Goal: Task Accomplishment & Management: Use online tool/utility

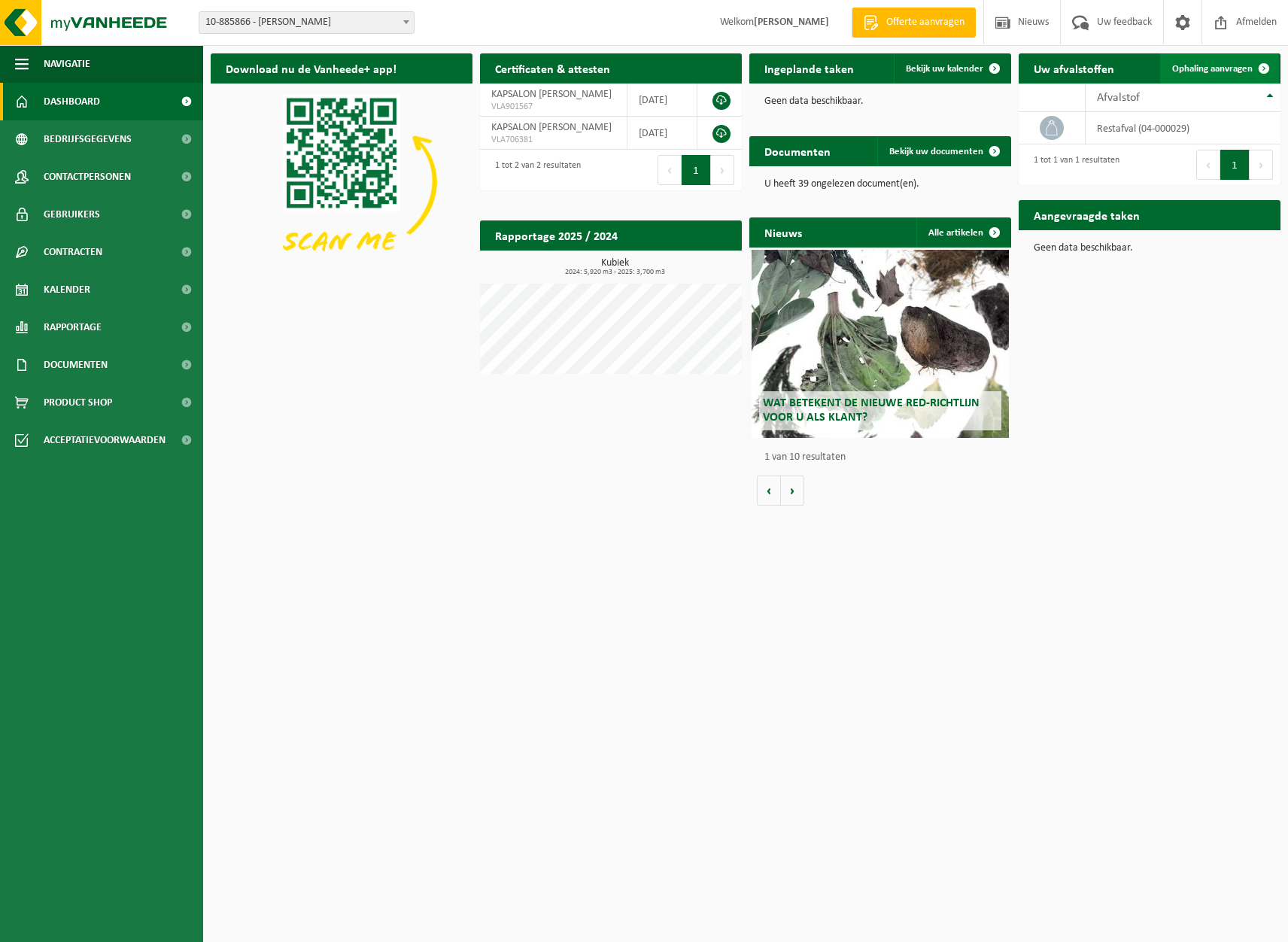
click at [1212, 67] on span "Ophaling aanvragen" at bounding box center [1212, 69] width 80 height 10
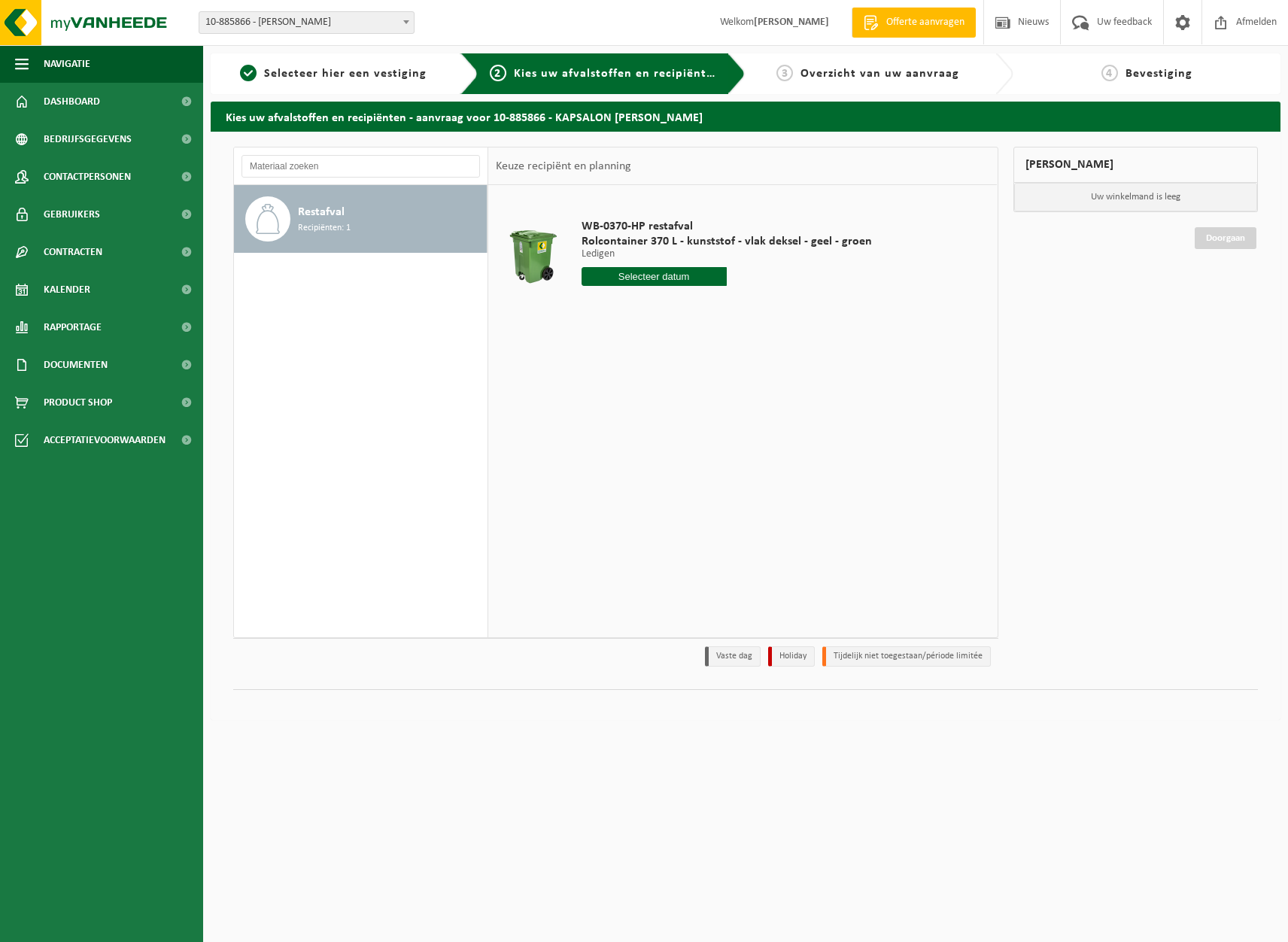
click at [653, 275] on input "text" at bounding box center [654, 277] width 145 height 19
click at [624, 391] on div "9" at bounding box center [622, 386] width 26 height 24
type input "Van [DATE]"
click at [621, 335] on button "In winkelmand" at bounding box center [625, 333] width 83 height 24
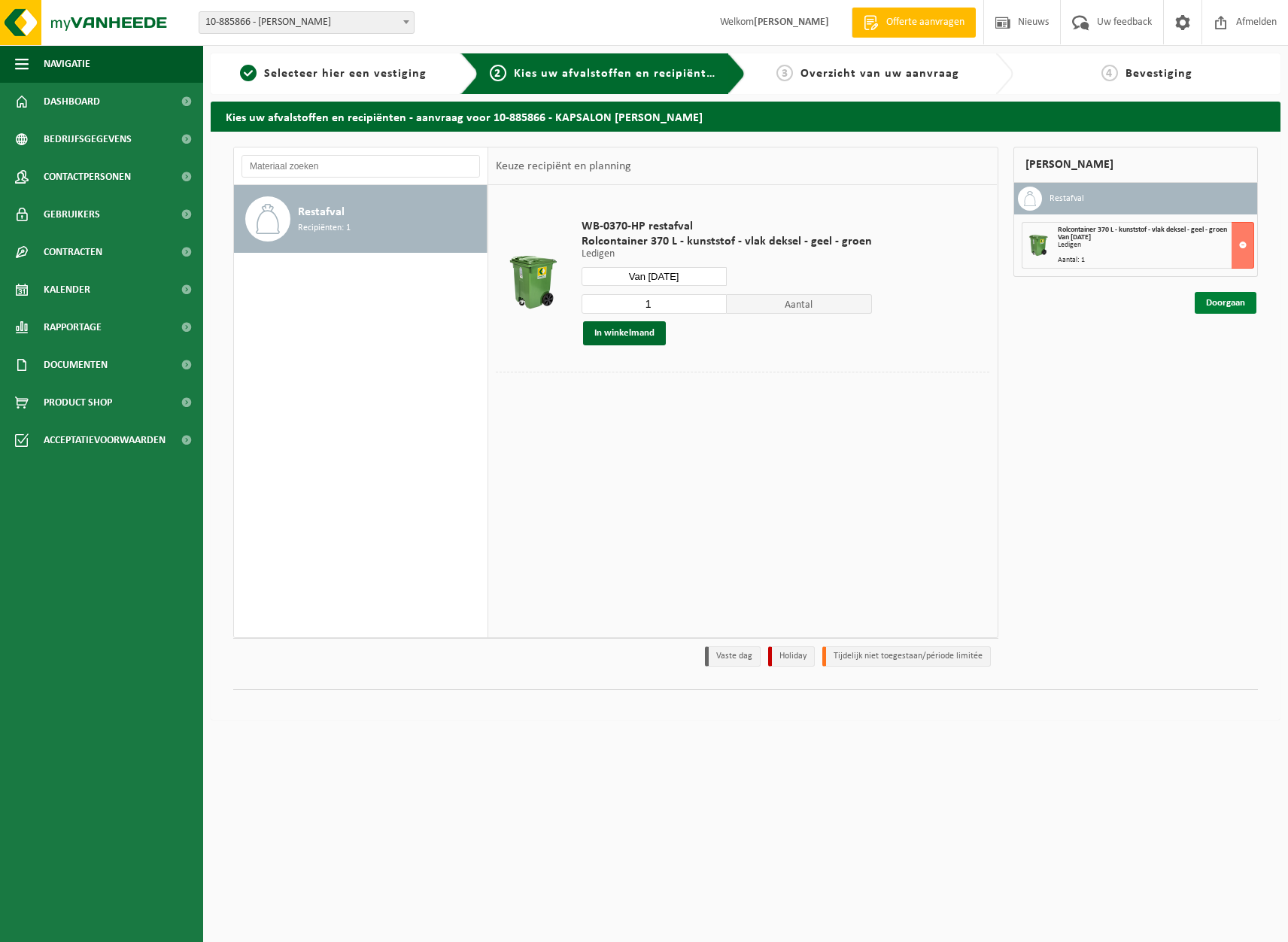
click at [1232, 298] on link "Doorgaan" at bounding box center [1225, 302] width 61 height 22
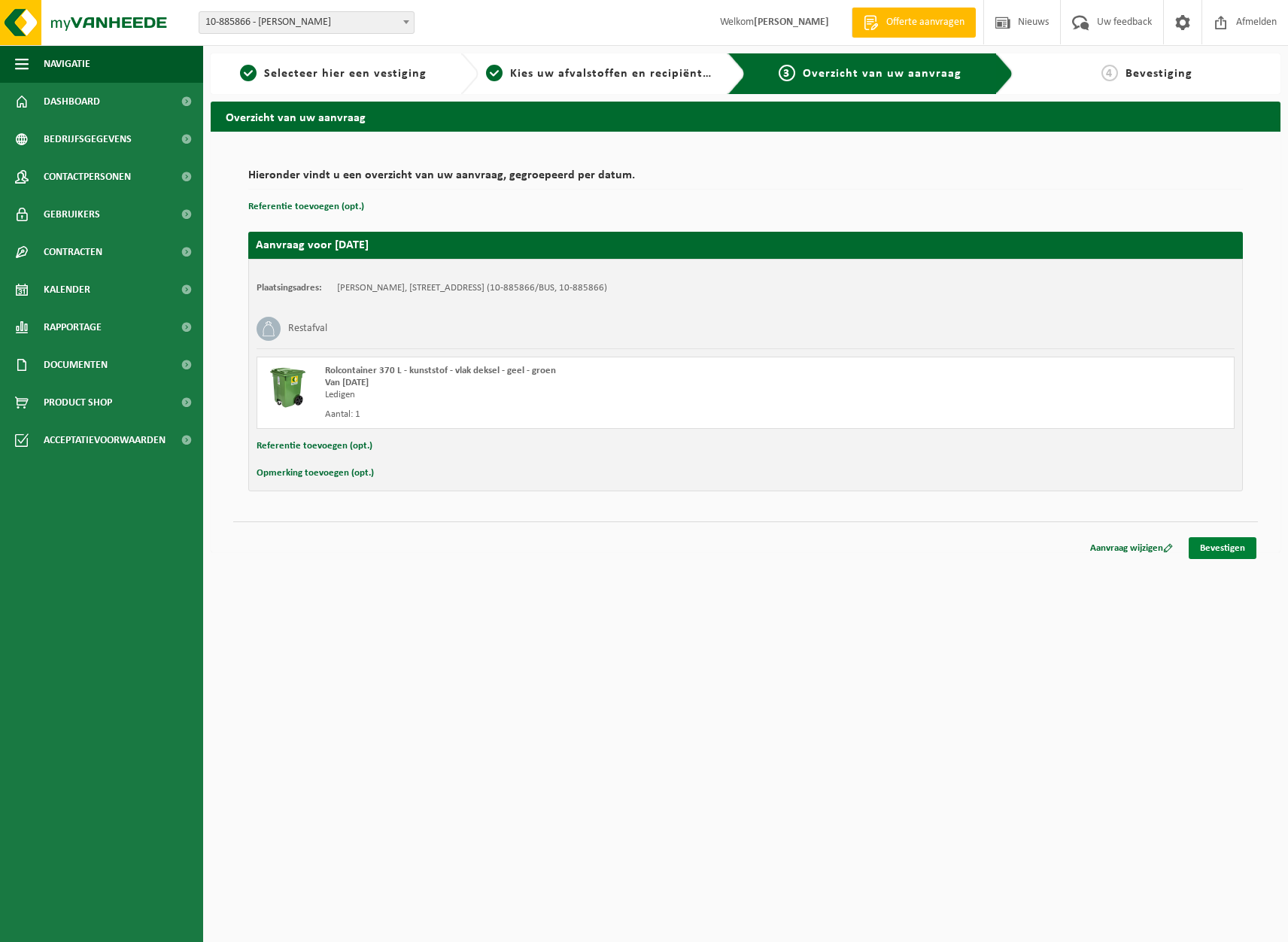
click at [1227, 544] on link "Bevestigen" at bounding box center [1223, 548] width 68 height 22
